Goal: Task Accomplishment & Management: Manage account settings

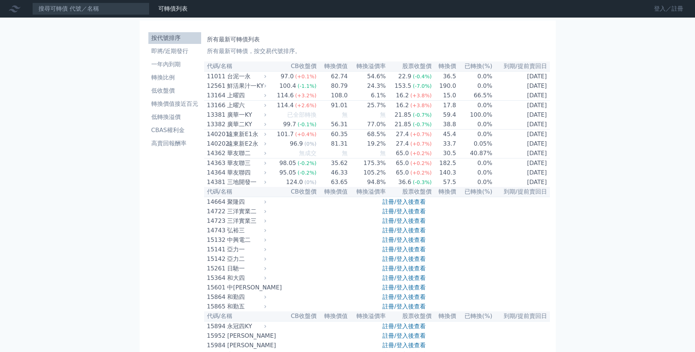
click at [663, 12] on link "登入／註冊" at bounding box center [668, 9] width 41 height 12
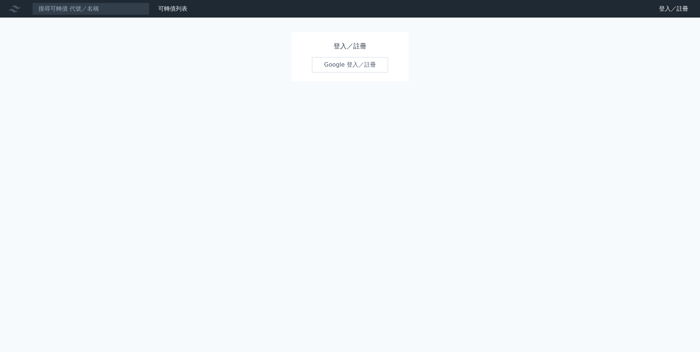
click at [351, 66] on link "Google 登入／註冊" at bounding box center [350, 64] width 76 height 15
